Goal: Transaction & Acquisition: Purchase product/service

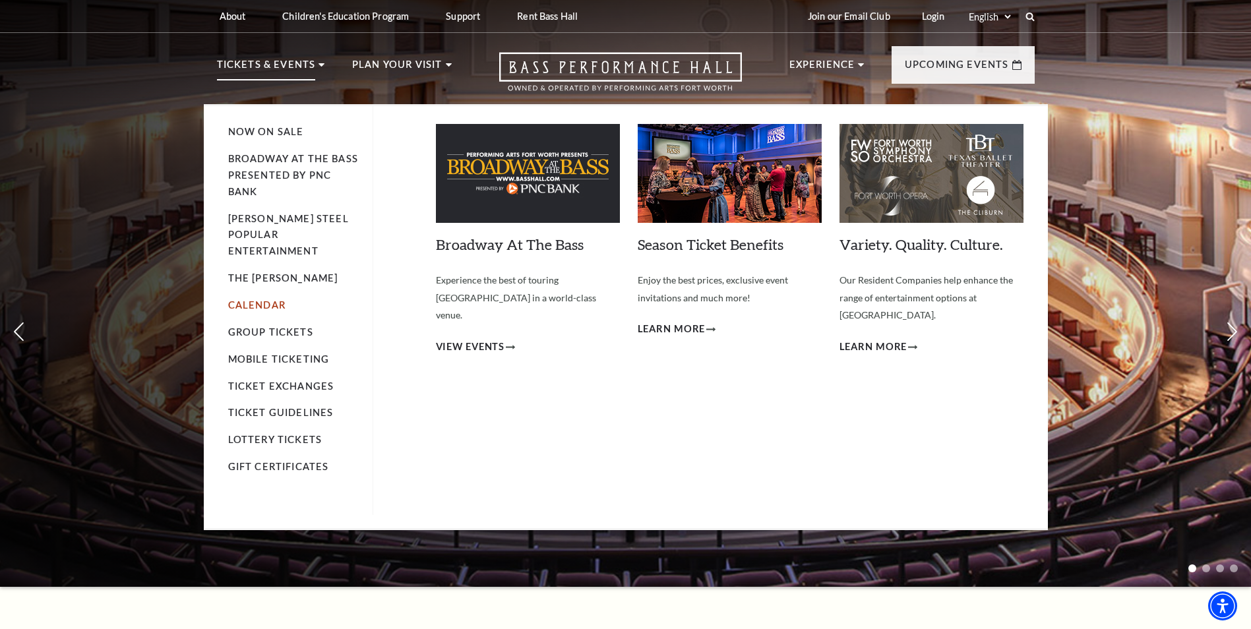
click at [276, 299] on link "Calendar" at bounding box center [256, 304] width 57 height 11
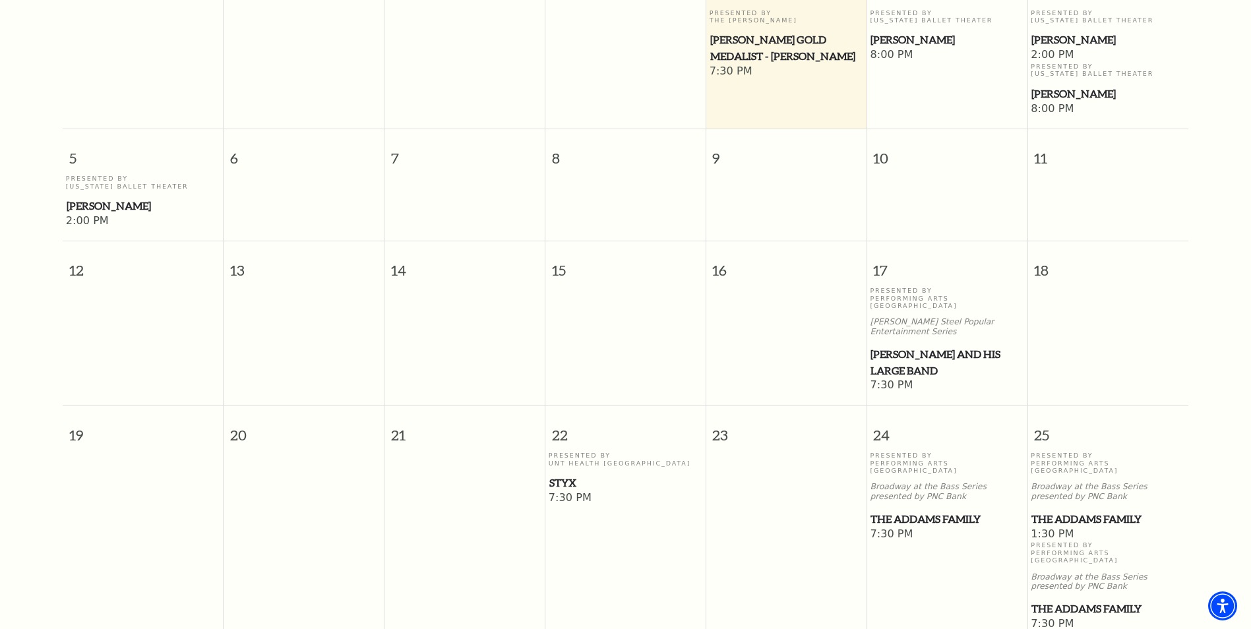
scroll to position [446, 0]
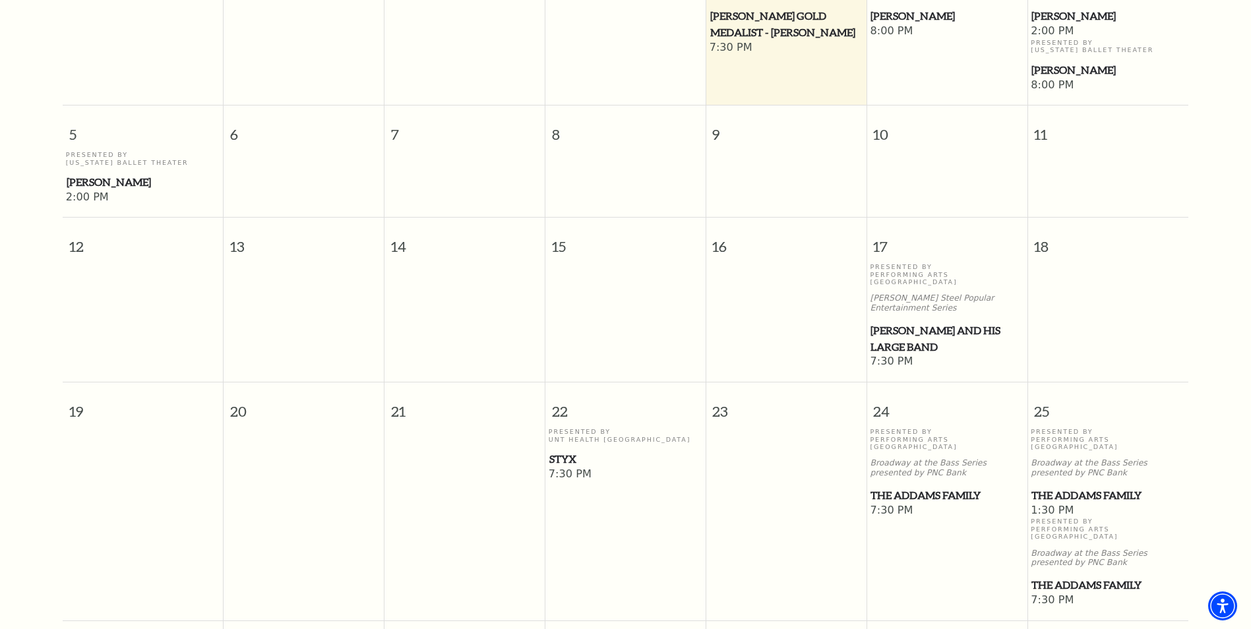
click at [911, 322] on span "[PERSON_NAME] and his Large Band" at bounding box center [946, 338] width 152 height 32
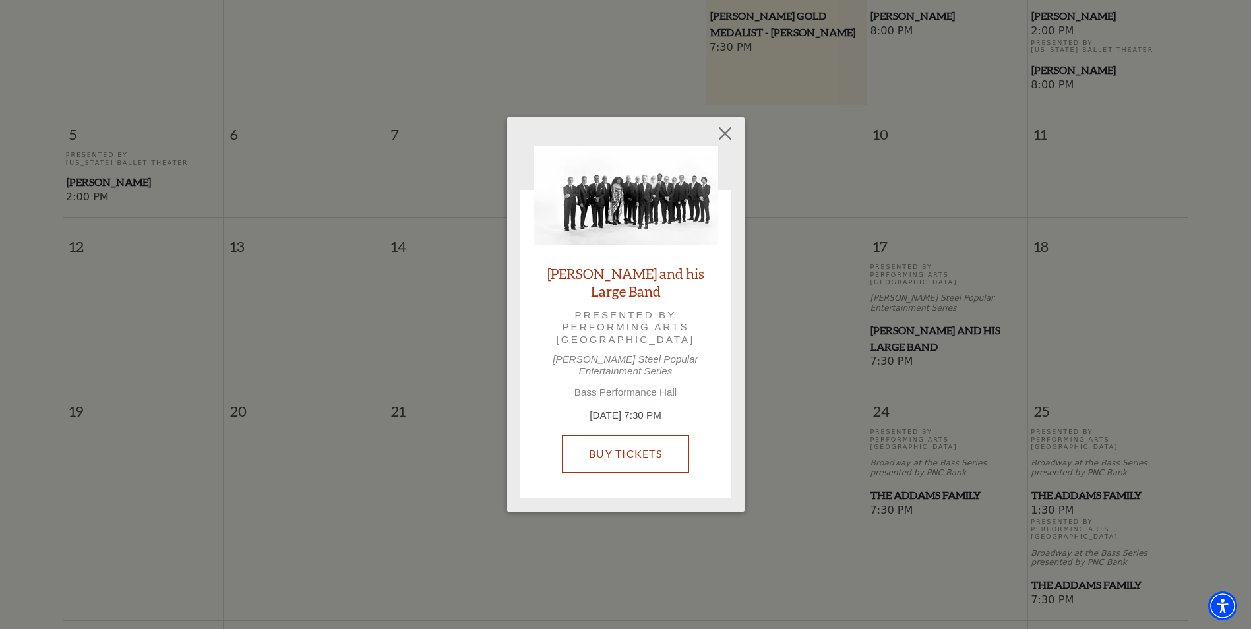
click at [634, 442] on link "Buy Tickets" at bounding box center [625, 453] width 127 height 37
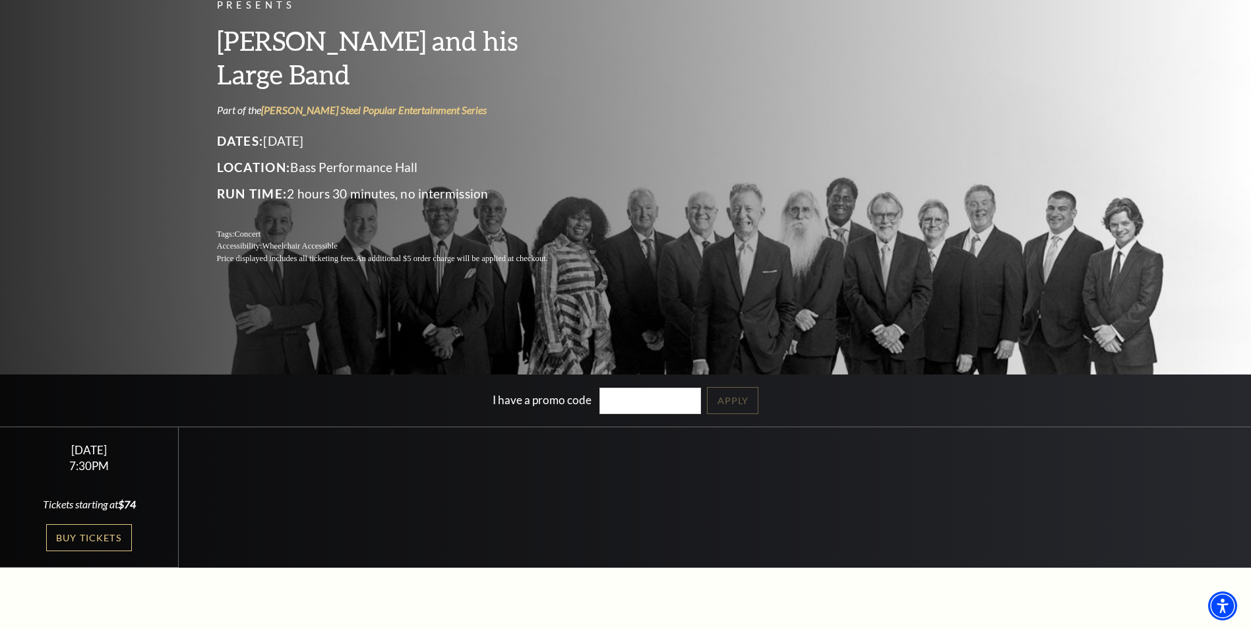
scroll to position [132, 0]
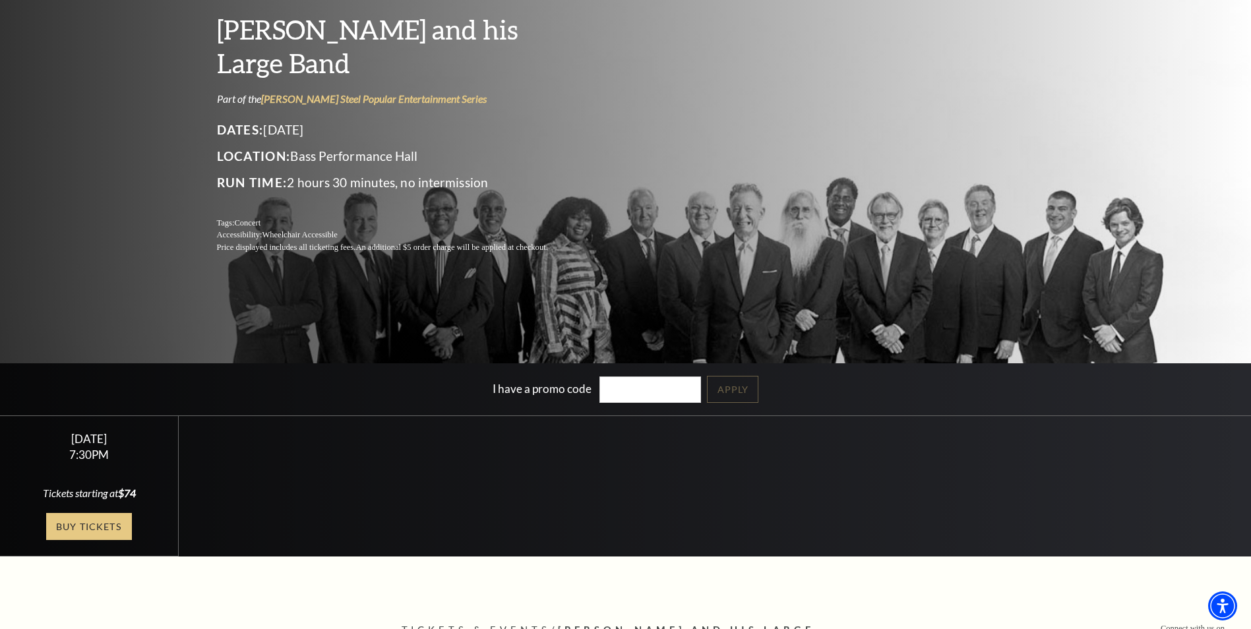
click at [87, 525] on link "Buy Tickets" at bounding box center [89, 526] width 86 height 27
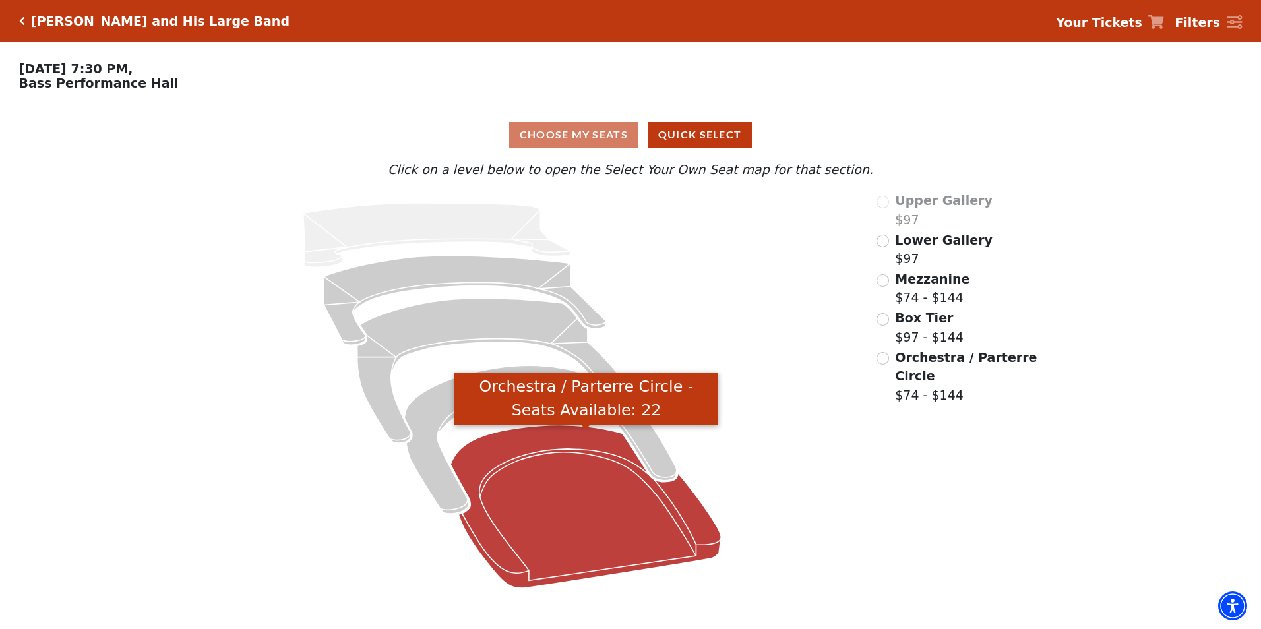
click at [551, 496] on icon "Orchestra / Parterre Circle - Seats Available: 22" at bounding box center [585, 506] width 270 height 163
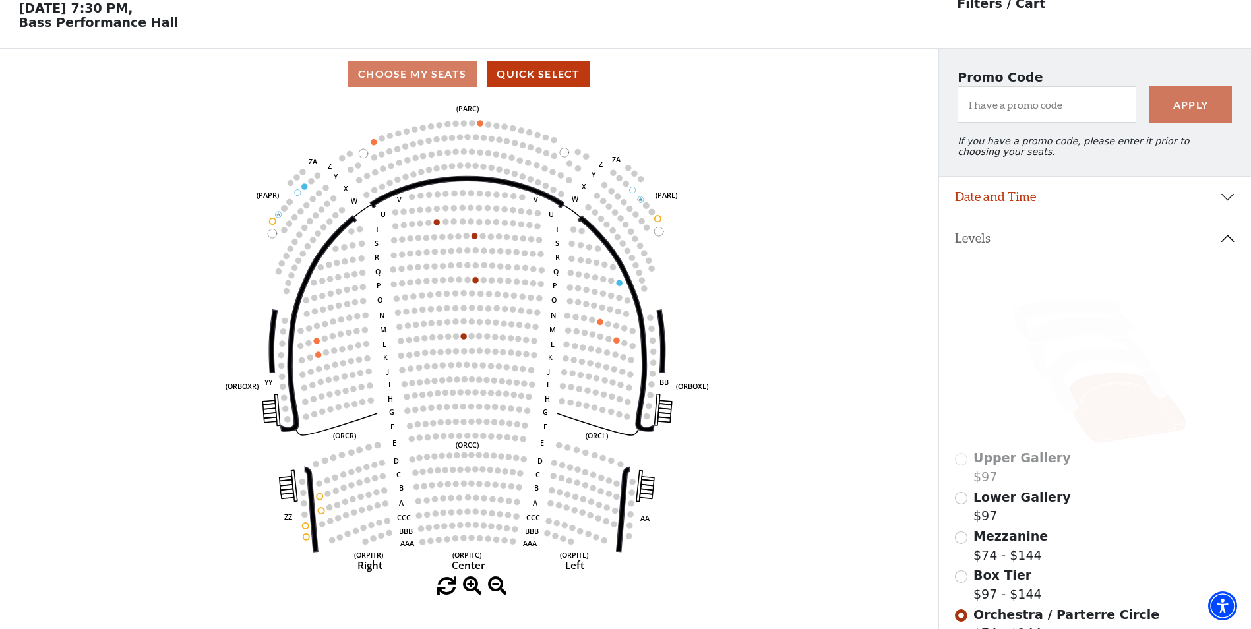
scroll to position [61, 0]
click at [1085, 362] on icon at bounding box center [1107, 378] width 118 height 65
